Goal: Information Seeking & Learning: Learn about a topic

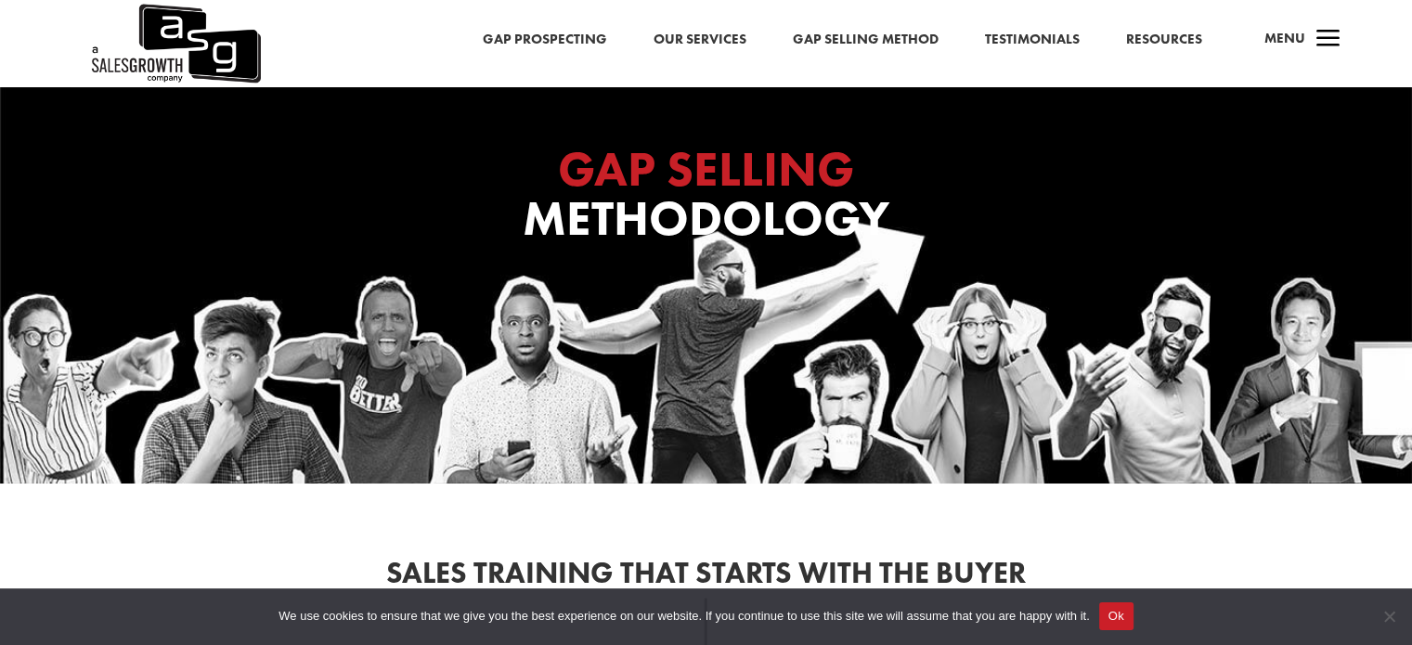
click at [884, 51] on link "Gap Selling Method" at bounding box center [866, 40] width 146 height 24
click at [857, 43] on link "Gap Selling Method" at bounding box center [866, 40] width 146 height 24
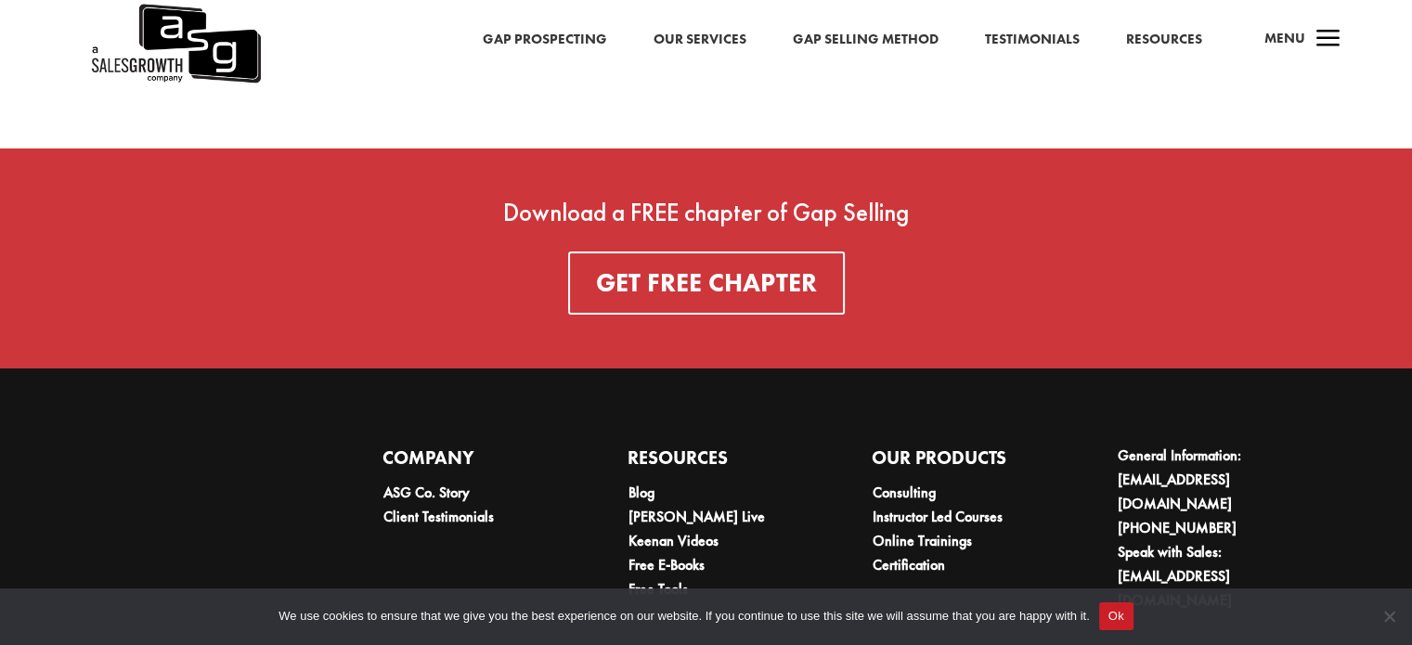
scroll to position [6676, 0]
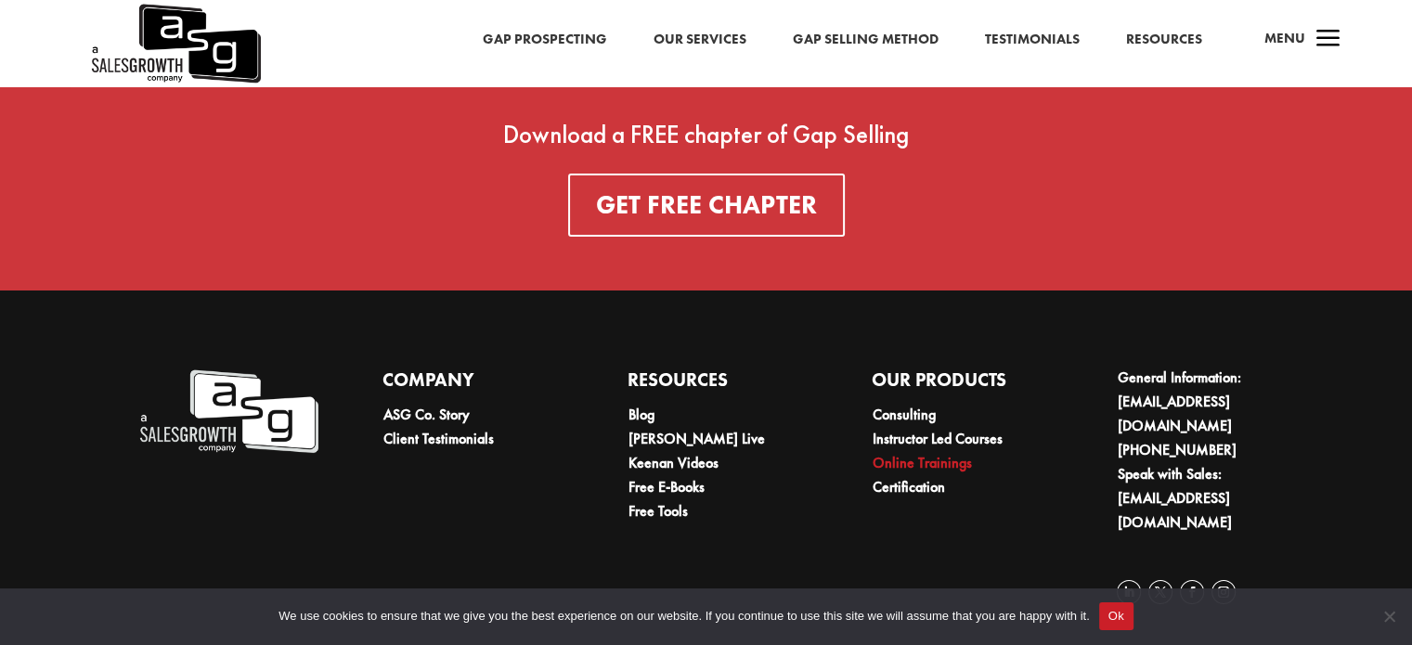
click at [938, 471] on link "Online Trainings" at bounding box center [922, 462] width 99 height 19
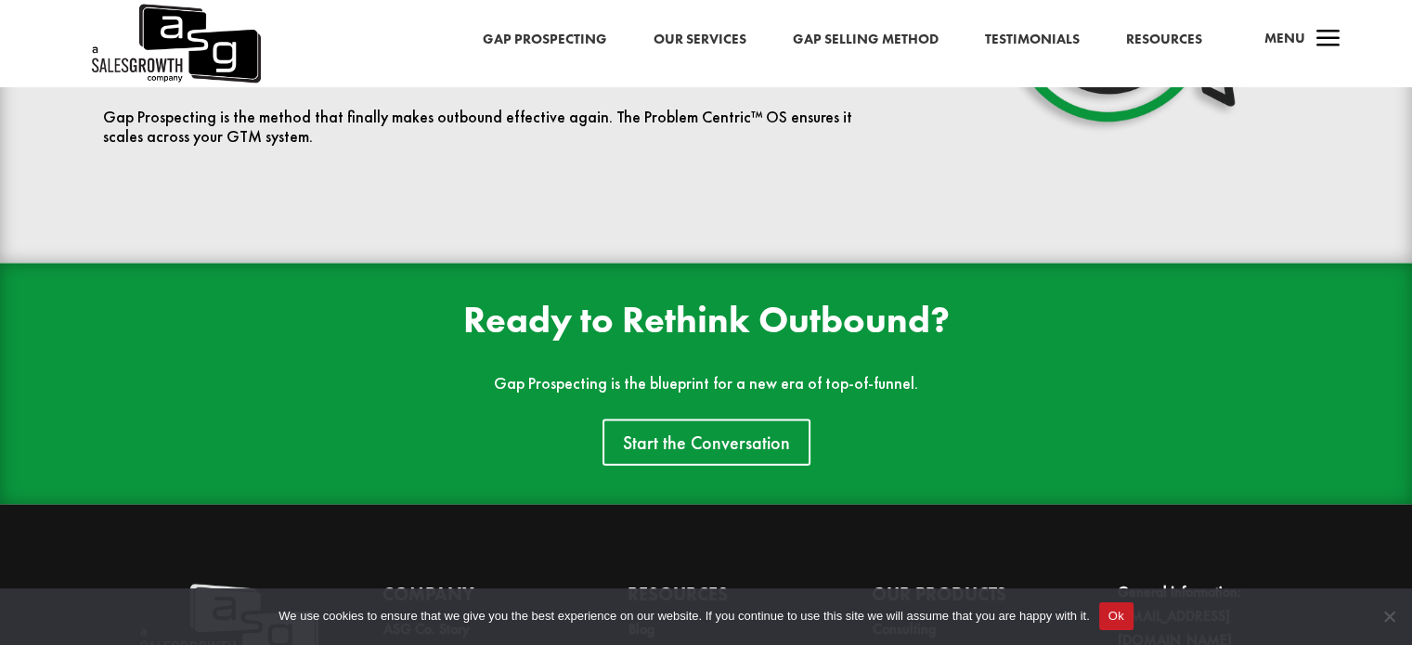
scroll to position [3984, 0]
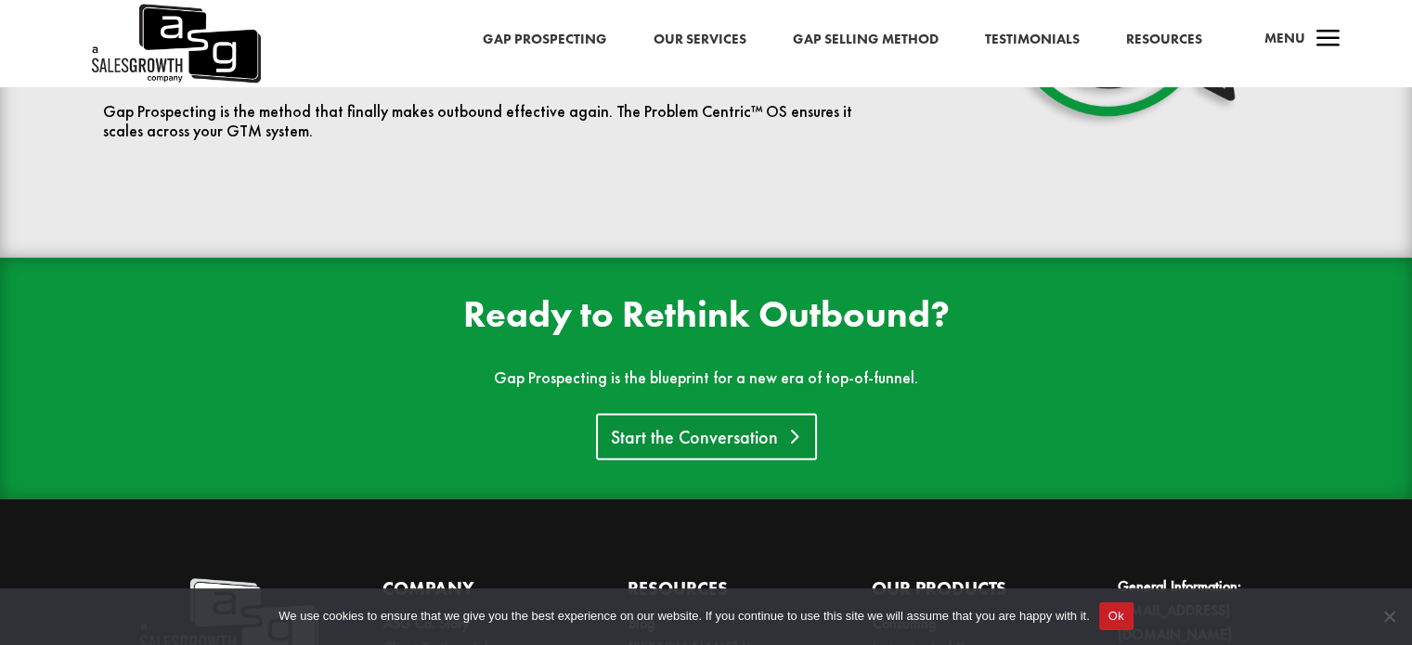
click at [700, 439] on link "Start the Conversation" at bounding box center [706, 437] width 221 height 46
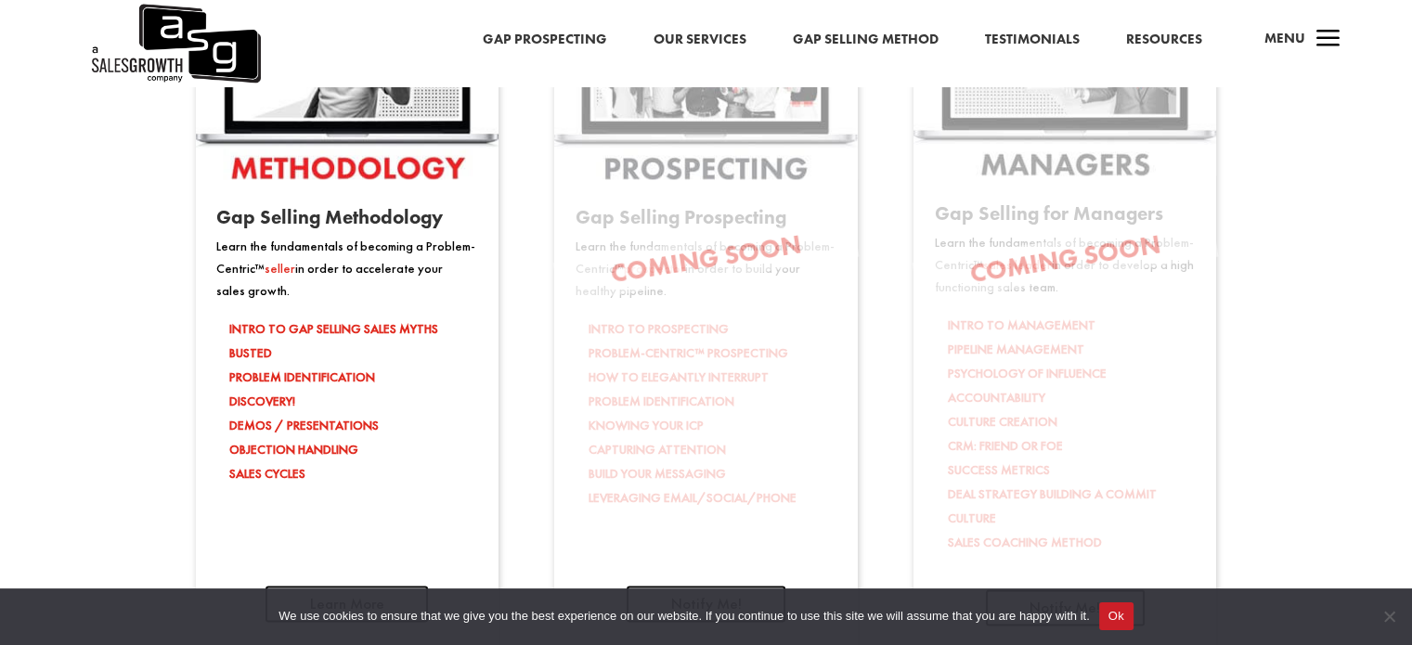
scroll to position [3058, 0]
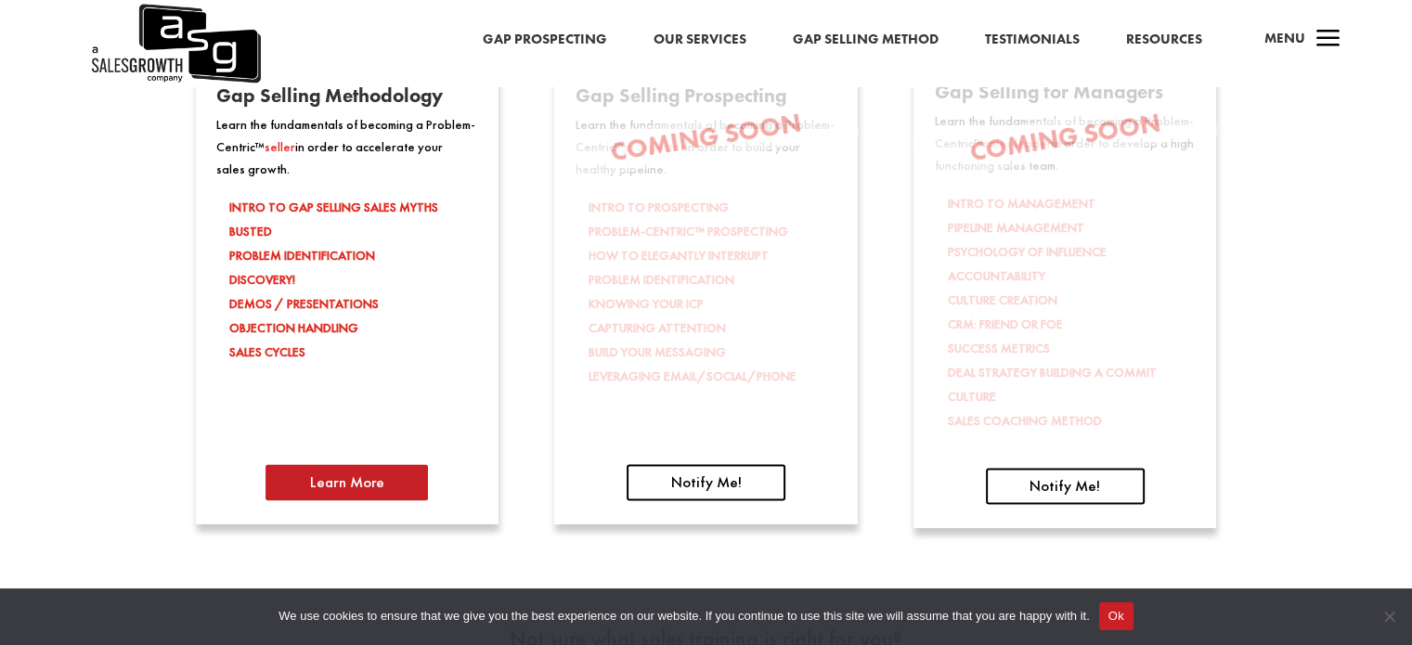
click at [334, 467] on link "Learn More" at bounding box center [346, 482] width 162 height 36
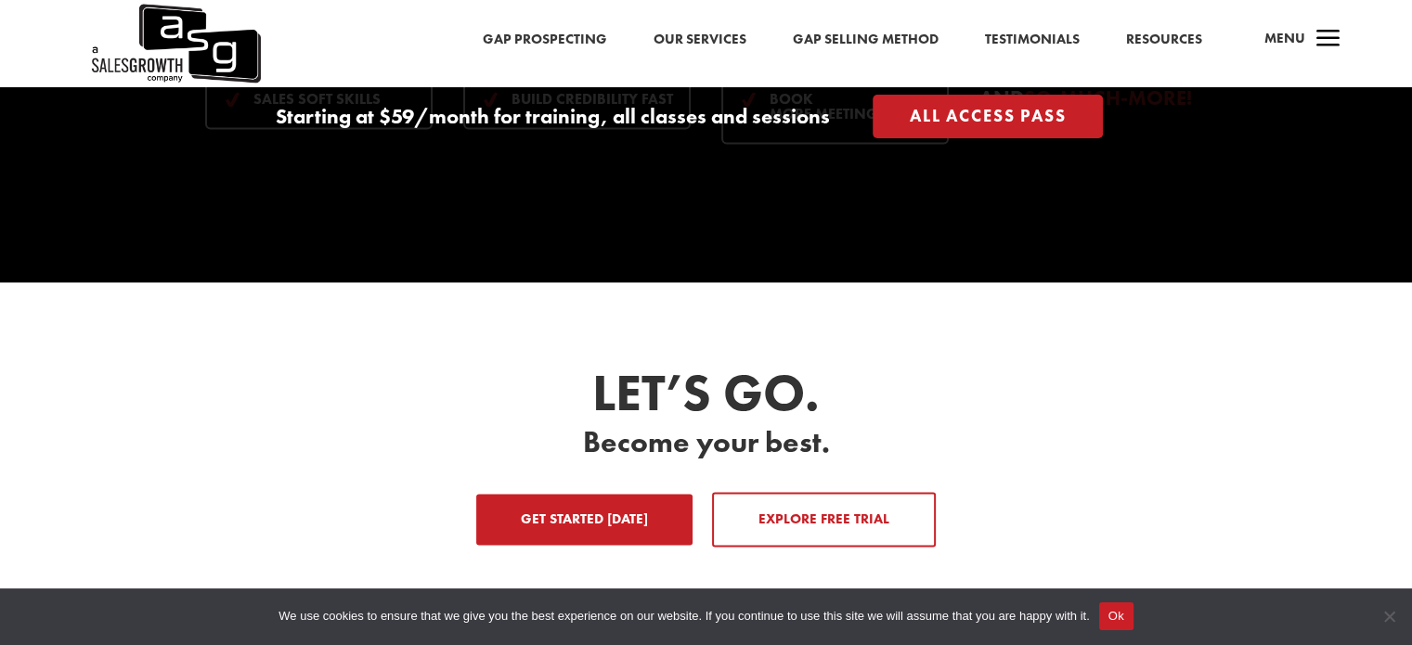
scroll to position [2679, 0]
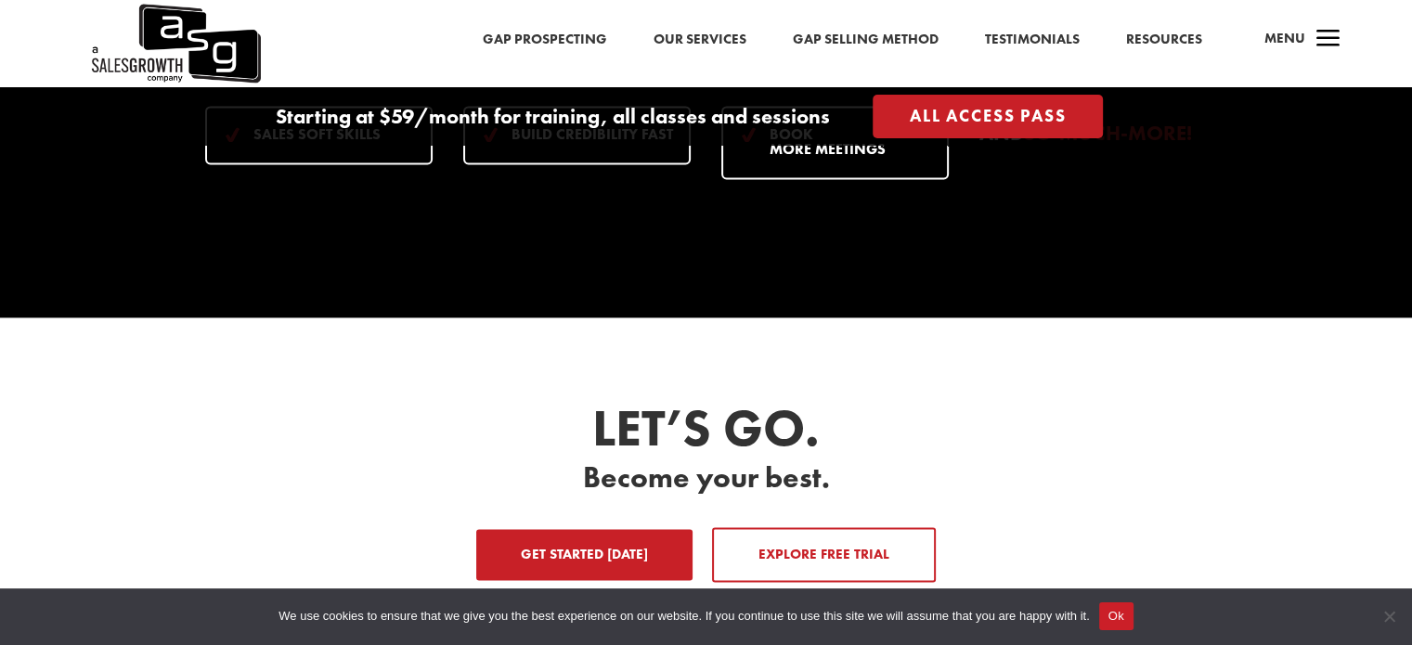
click at [549, 538] on link "Get Started Today" at bounding box center [584, 555] width 216 height 52
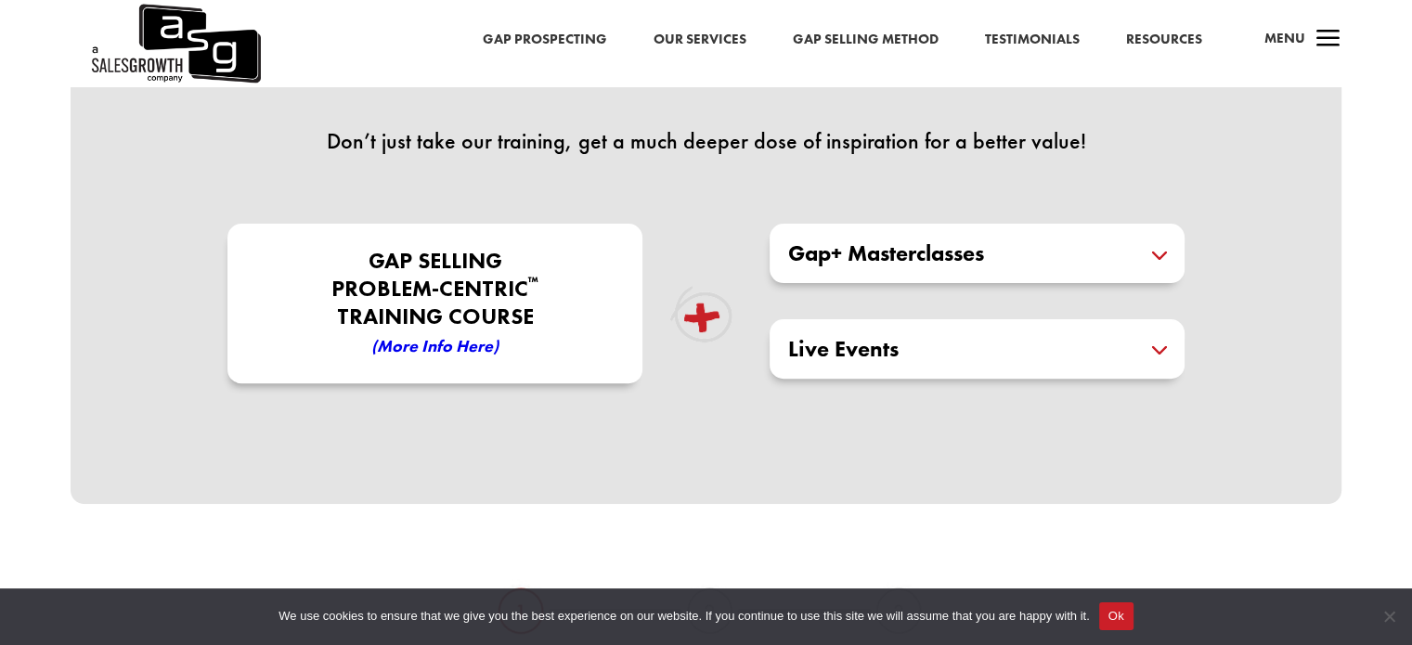
scroll to position [550, 0]
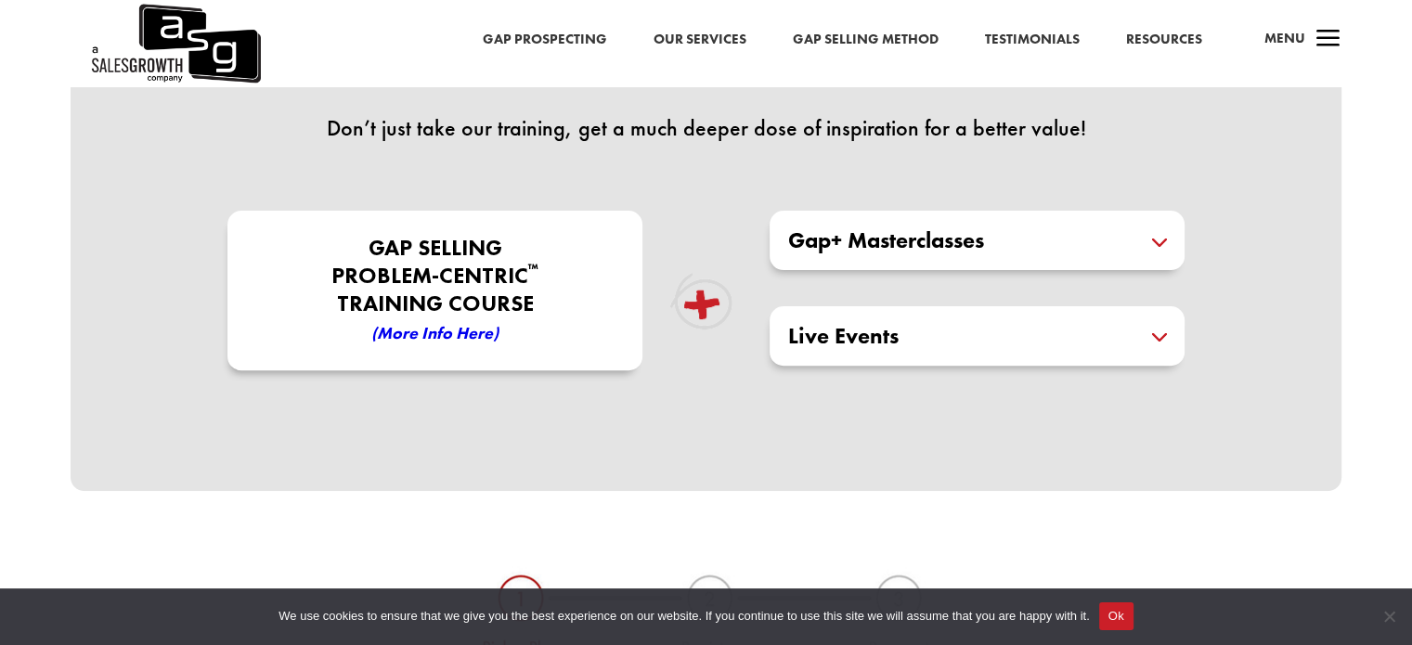
click at [458, 337] on em "(More Info here)" at bounding box center [434, 332] width 127 height 21
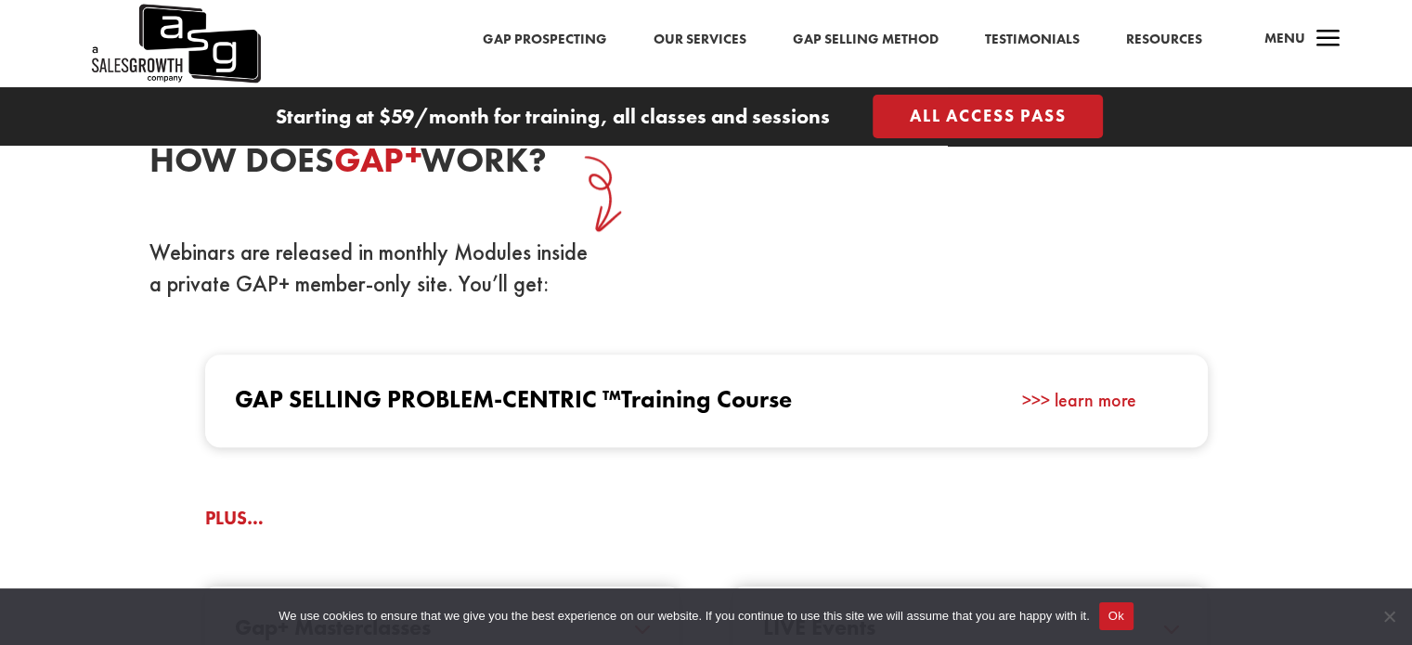
scroll to position [1696, 0]
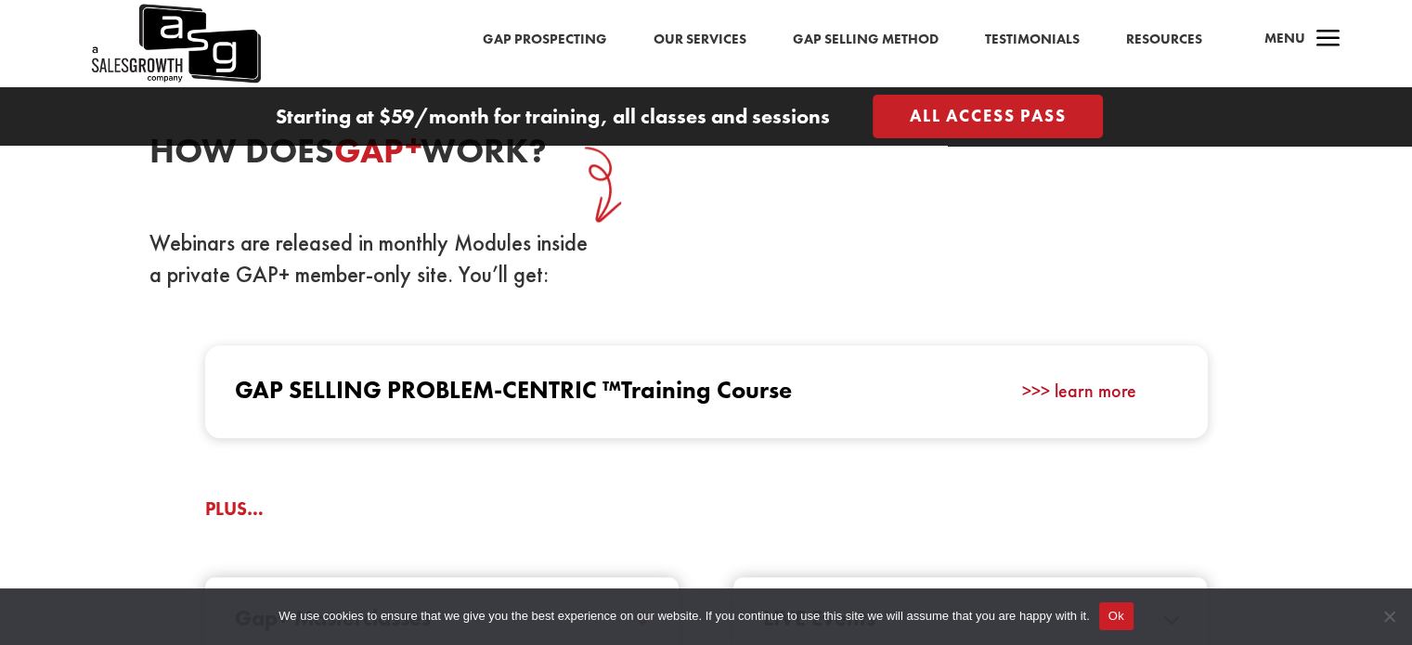
click at [1130, 393] on link ">>> learn more" at bounding box center [1079, 391] width 114 height 24
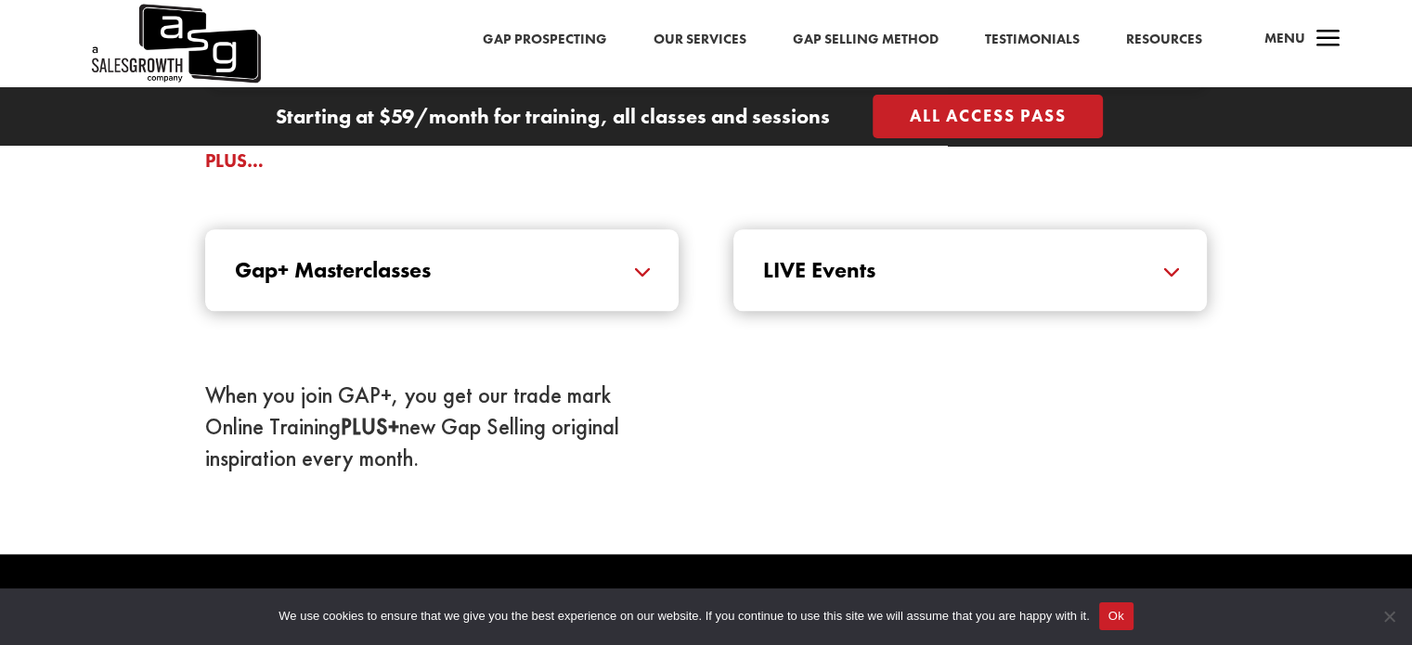
scroll to position [2053, 0]
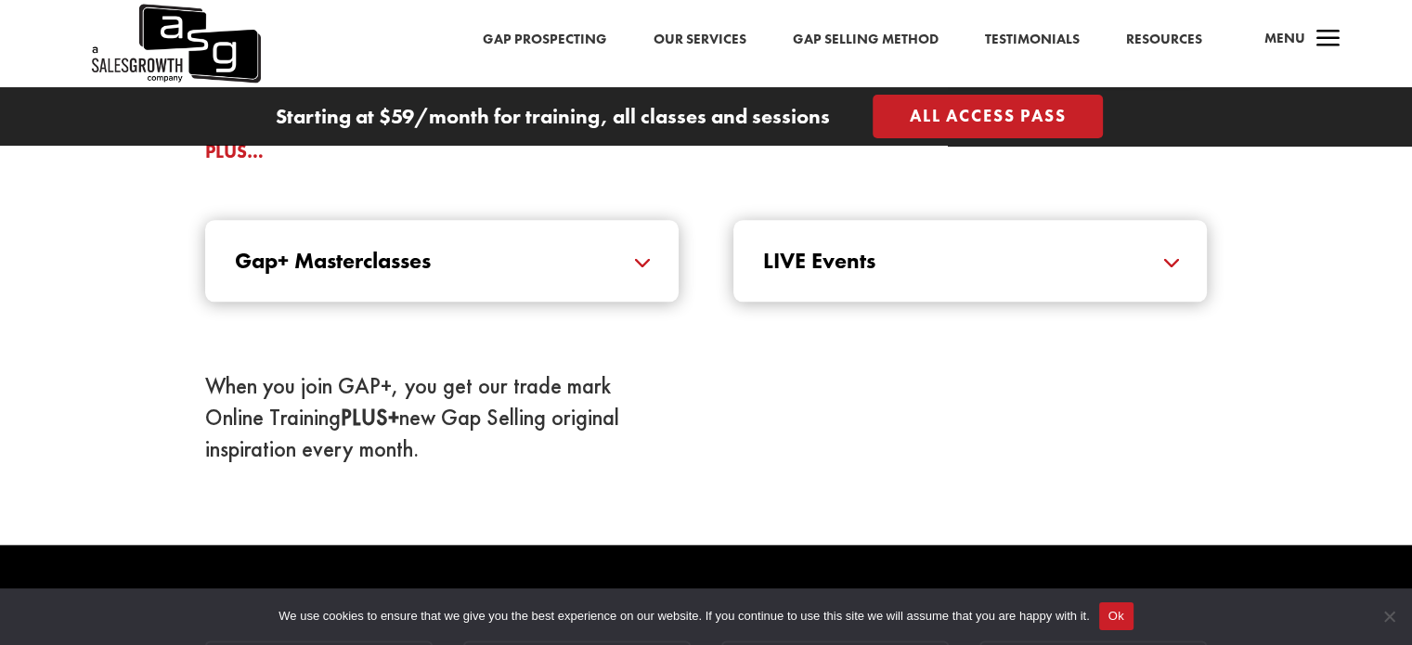
click at [649, 258] on h5 "Gap+ Masterclasses" at bounding box center [442, 261] width 414 height 22
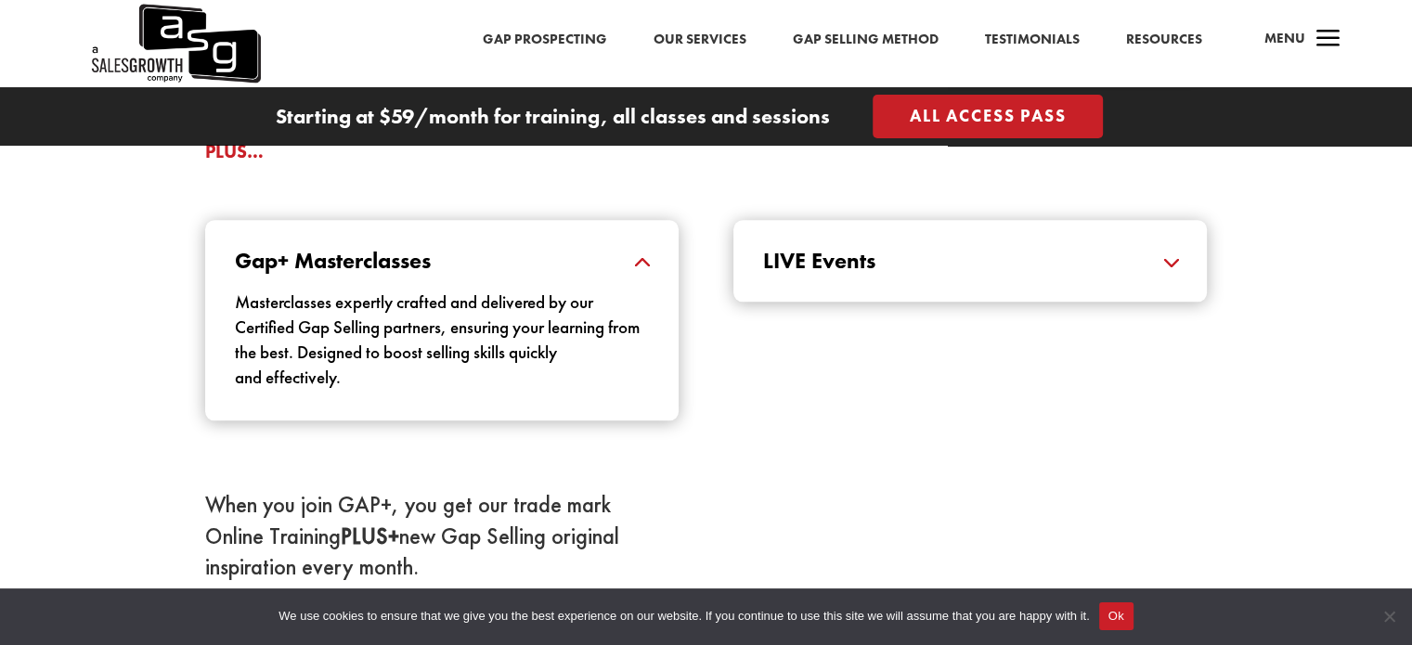
click at [1167, 261] on h5 "LIVE Events" at bounding box center [970, 261] width 414 height 22
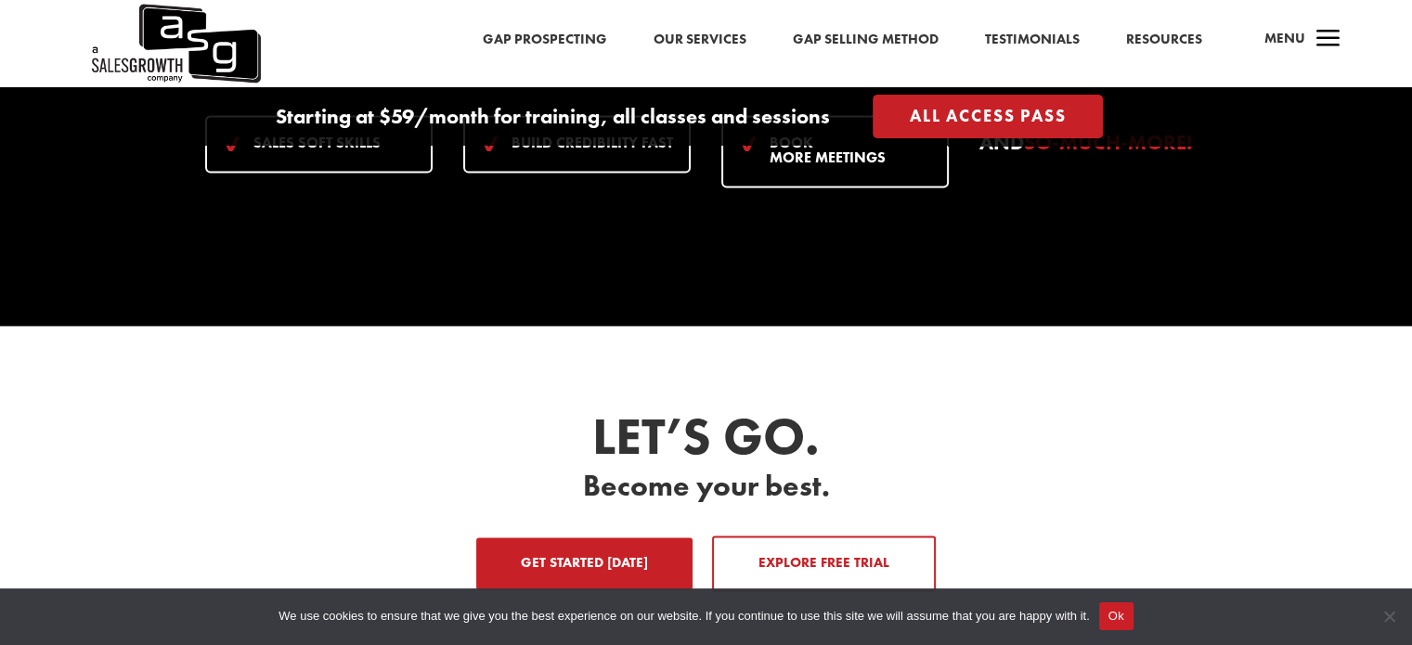
scroll to position [2771, 0]
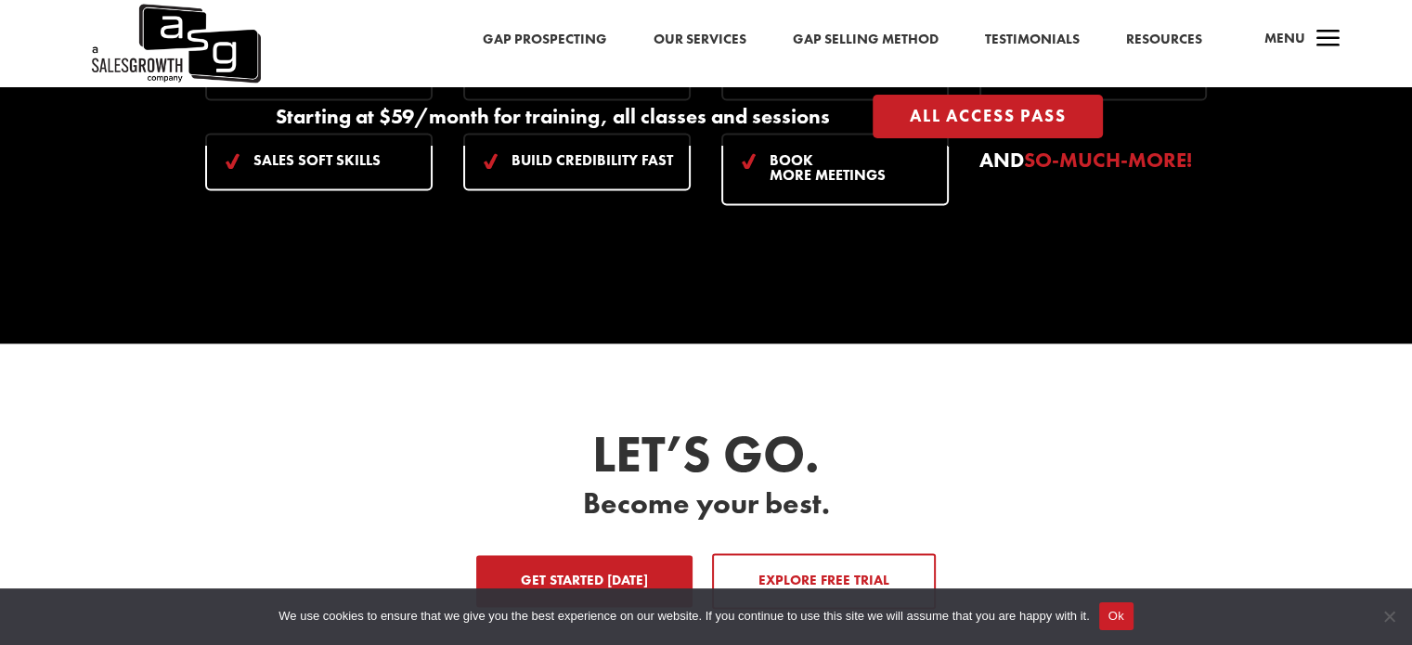
click at [613, 557] on link "Get Started Today" at bounding box center [584, 581] width 216 height 52
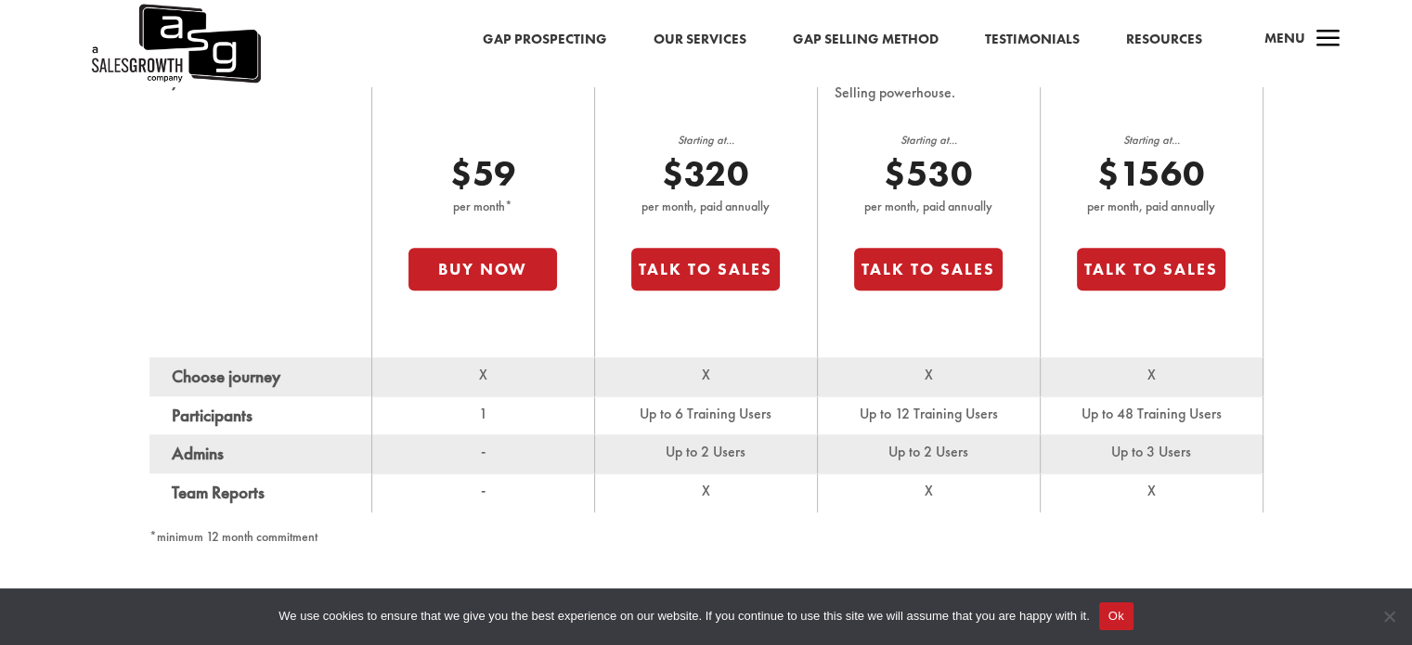
scroll to position [1323, 0]
